Goal: Find specific page/section: Find specific page/section

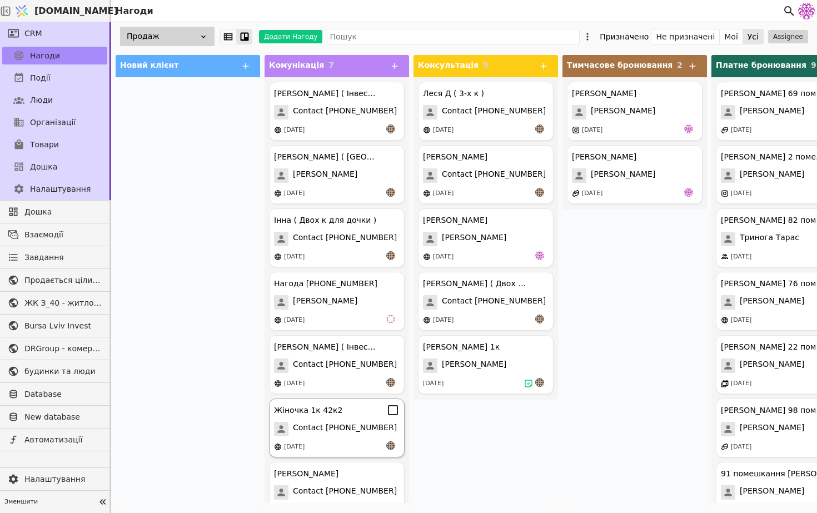
scroll to position [22, 0]
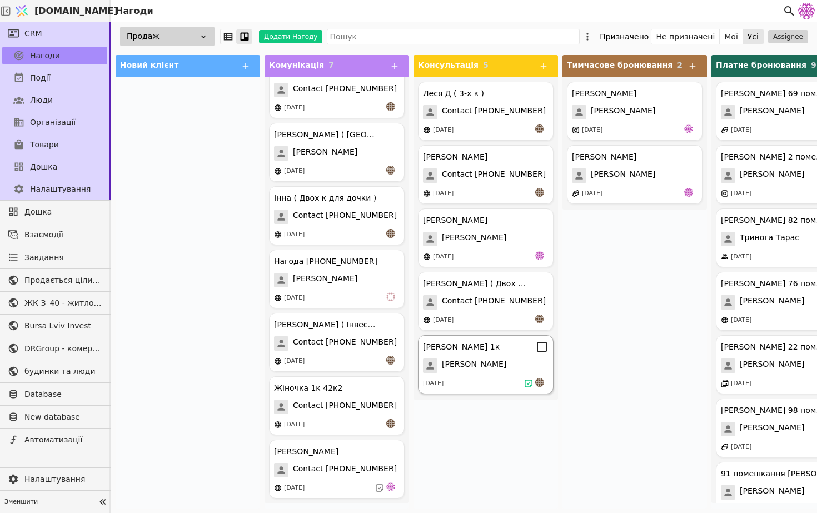
click at [438, 390] on div "[PERSON_NAME] 1к [PERSON_NAME] [DATE]" at bounding box center [486, 364] width 136 height 59
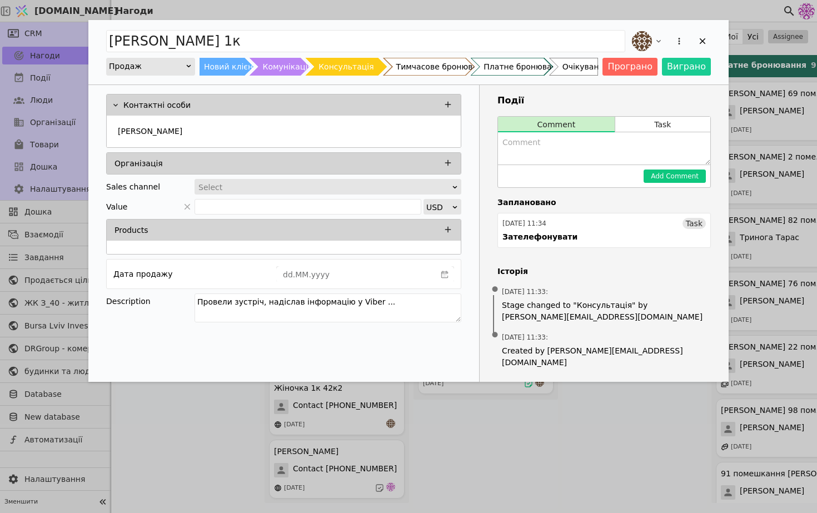
click at [543, 433] on div "[PERSON_NAME] 1к Продаж Новий клієнт Комунікація Консультація Тимчасове бронюва…" at bounding box center [408, 256] width 817 height 513
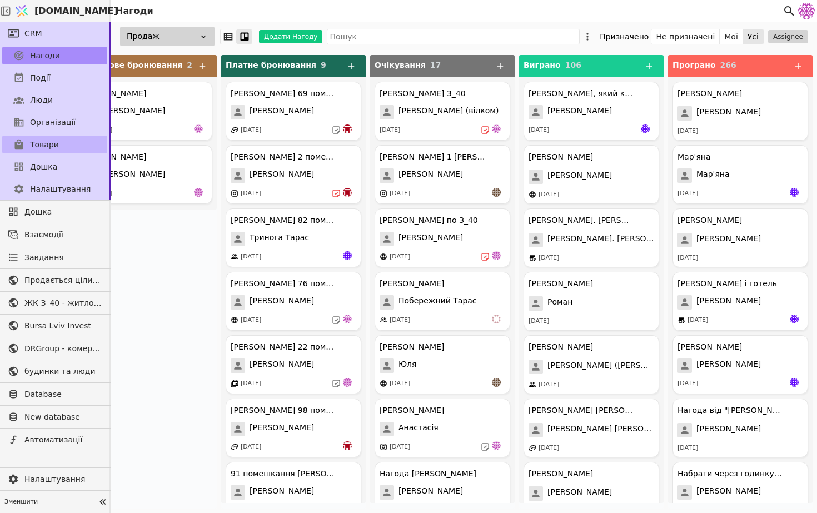
click at [58, 147] on link "Товари" at bounding box center [54, 145] width 105 height 18
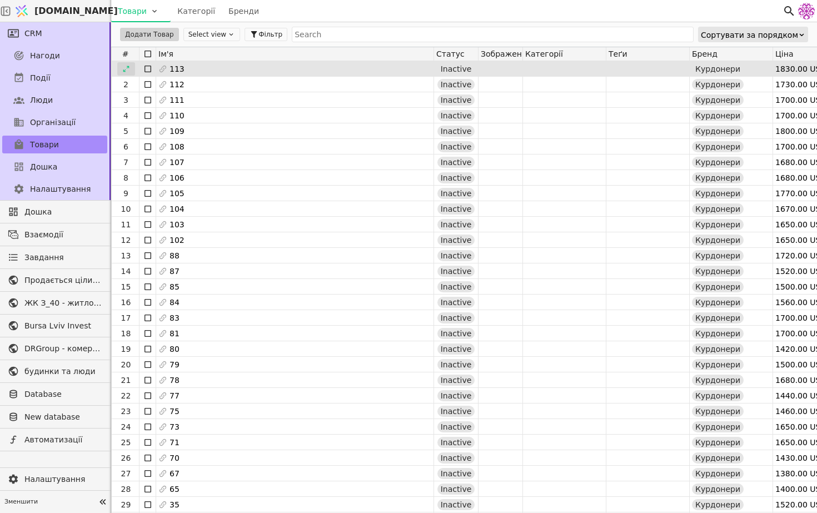
click at [119, 66] on div at bounding box center [126, 68] width 18 height 13
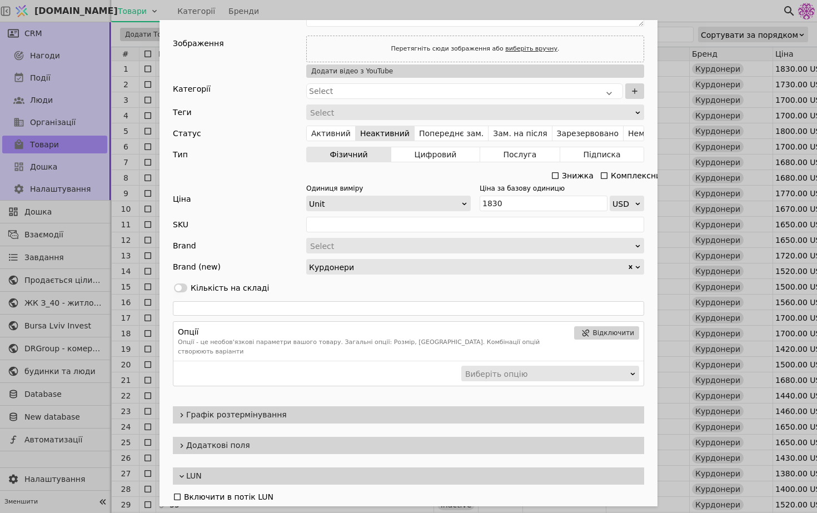
scroll to position [101, 0]
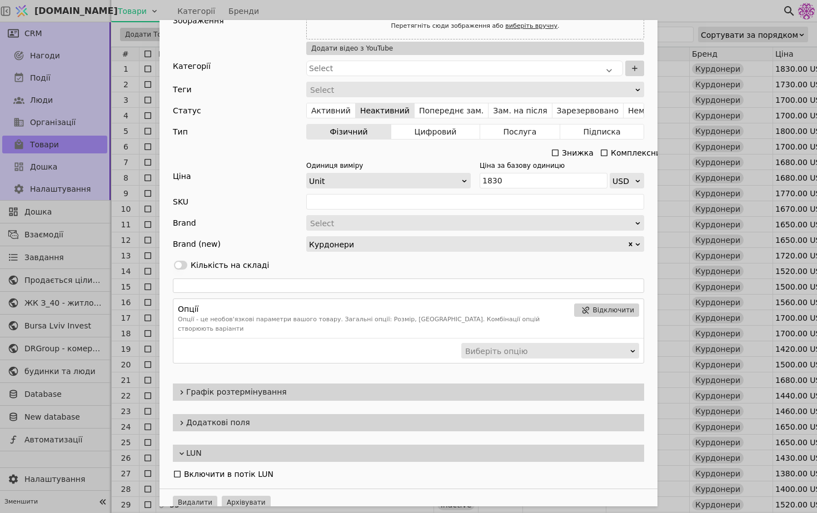
click at [682, 139] on div "Ім'я 113 Посилання 113 Опис Зображення Перетягніть сюди зображення або виберіть…" at bounding box center [408, 256] width 817 height 513
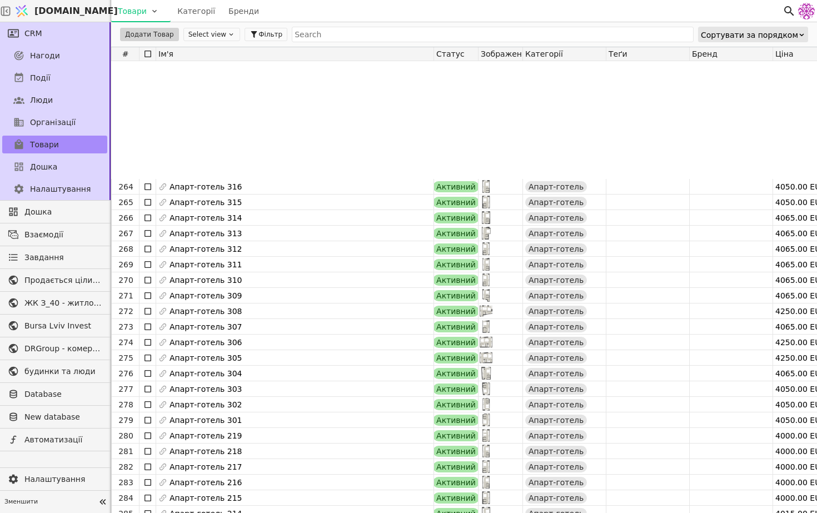
scroll to position [4183, 0]
